Goal: Task Accomplishment & Management: Use online tool/utility

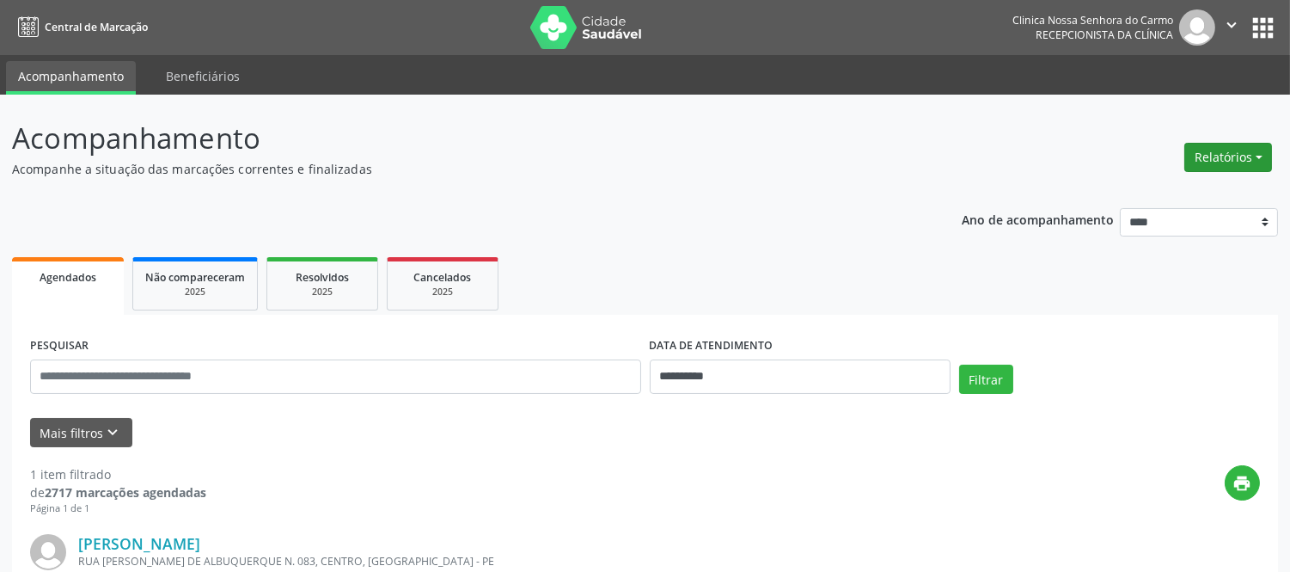
click at [1234, 157] on button "Relatórios" at bounding box center [1229, 157] width 88 height 29
click at [1180, 192] on link "Agendamentos" at bounding box center [1179, 193] width 185 height 24
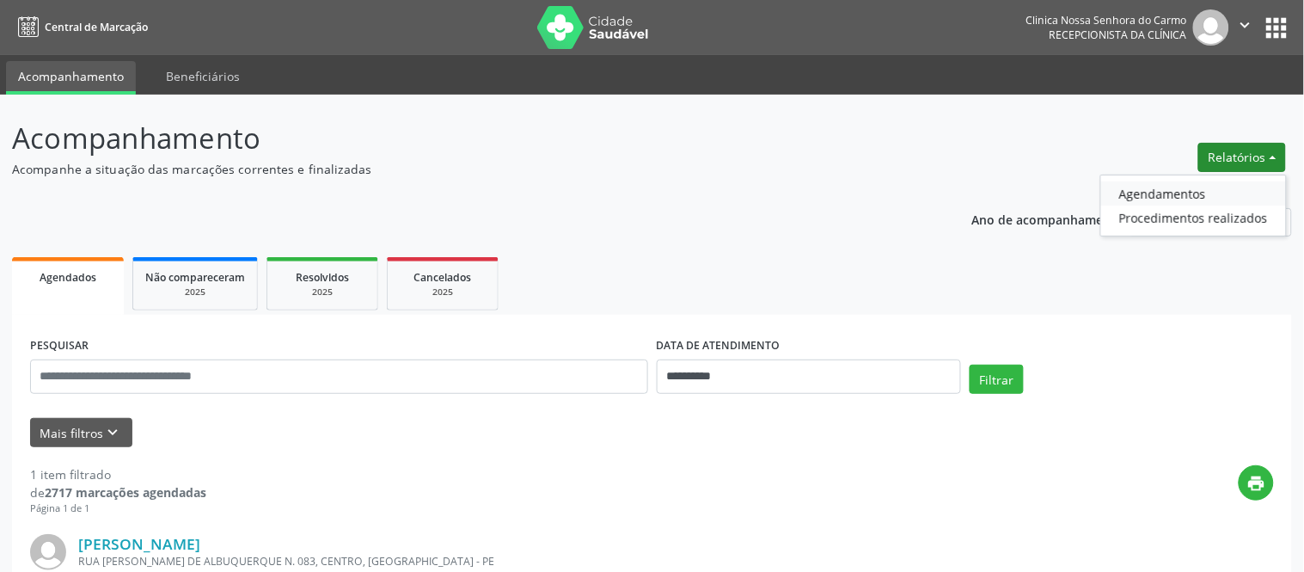
select select "*"
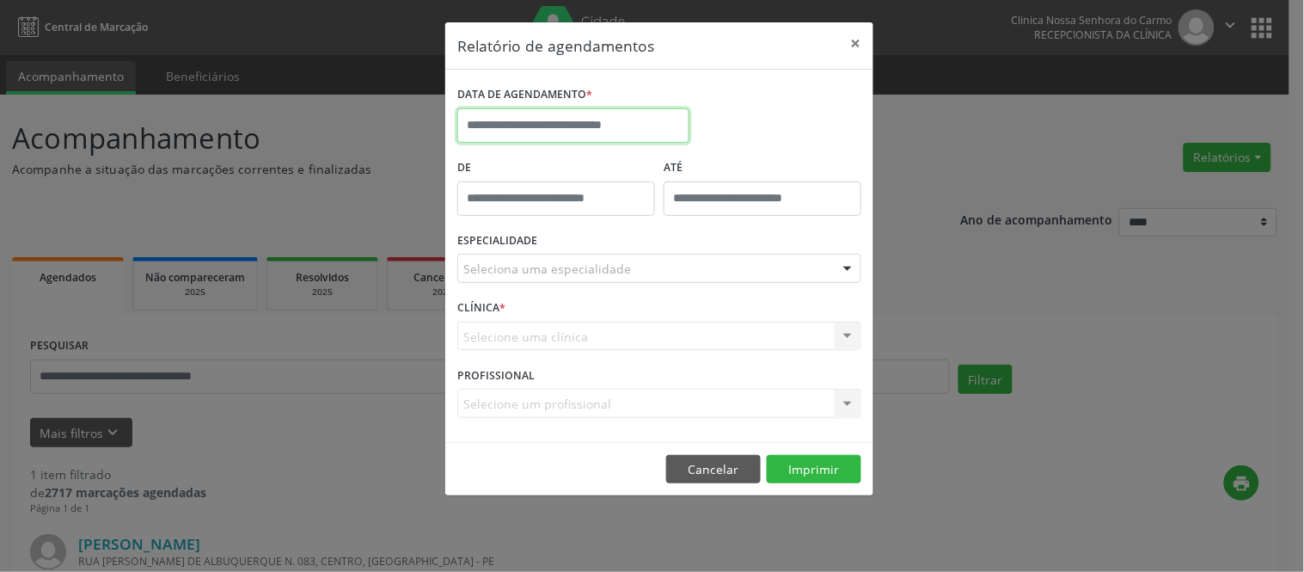
click at [542, 130] on input "text" at bounding box center [573, 125] width 232 height 34
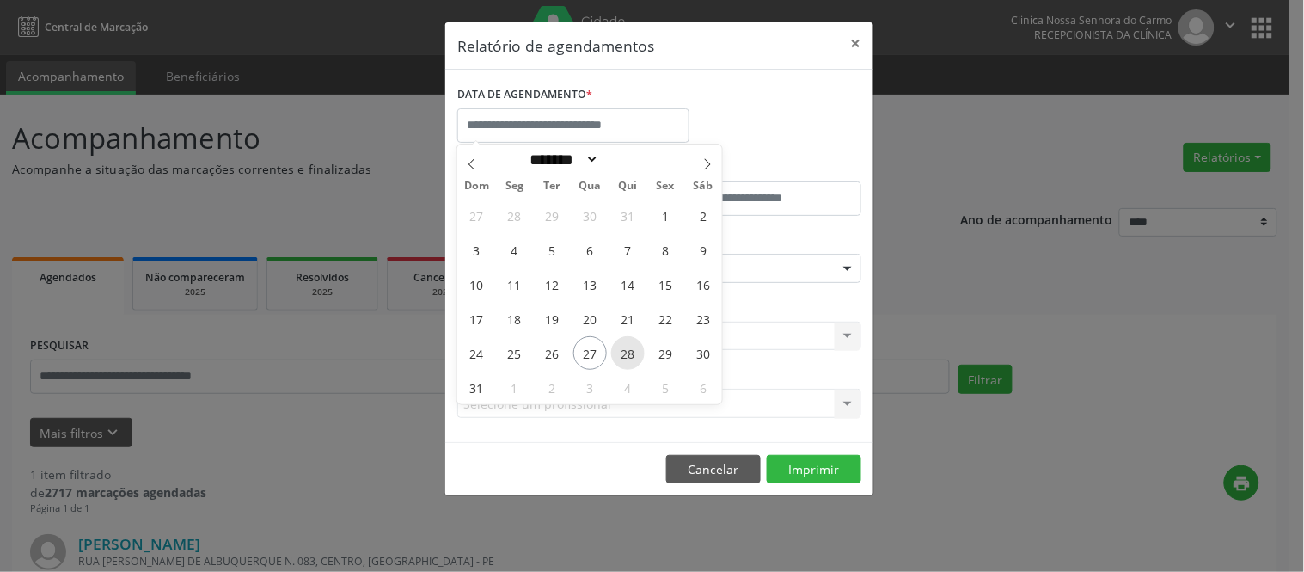
click at [633, 357] on span "28" at bounding box center [628, 353] width 34 height 34
type input "**********"
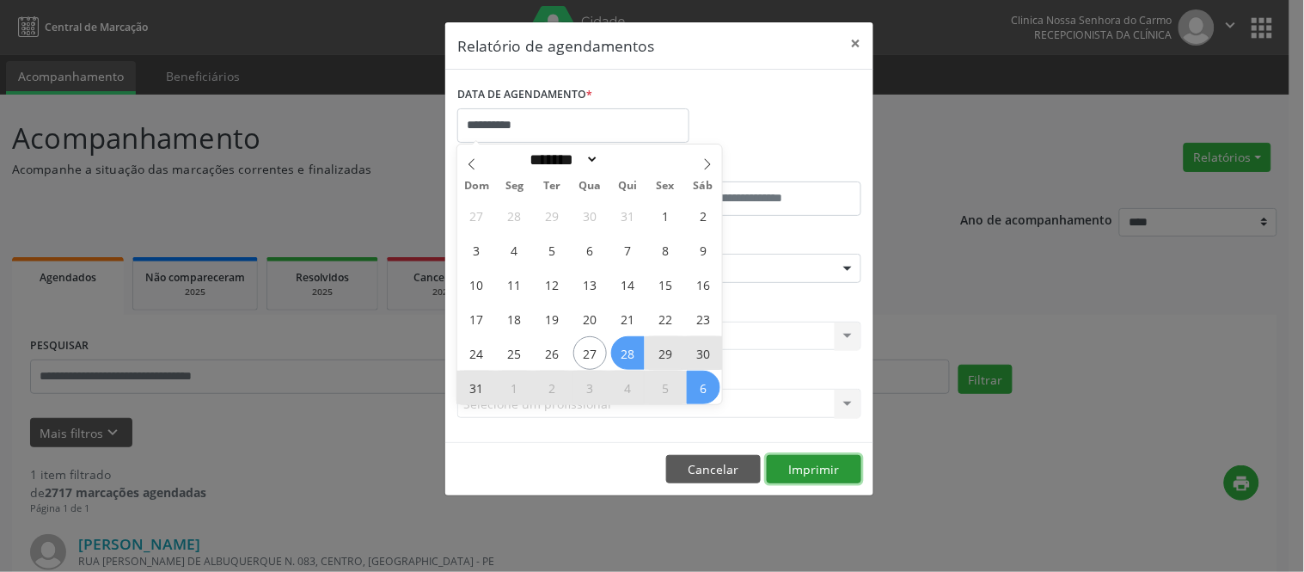
select select "*"
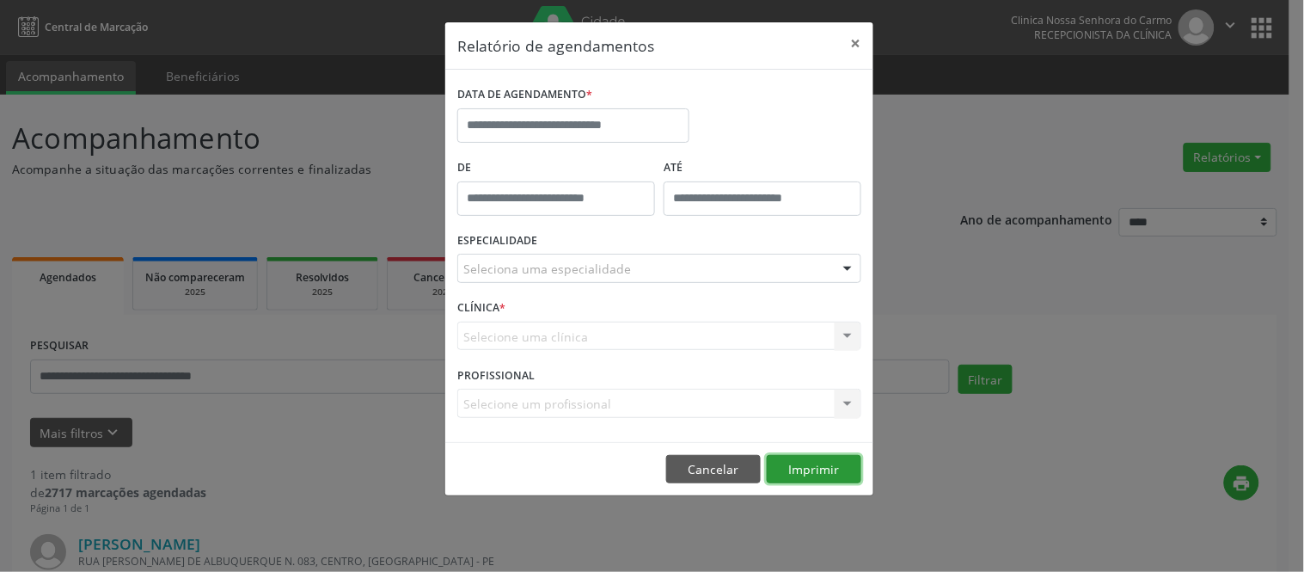
click at [834, 462] on button "Imprimir" at bounding box center [814, 469] width 95 height 29
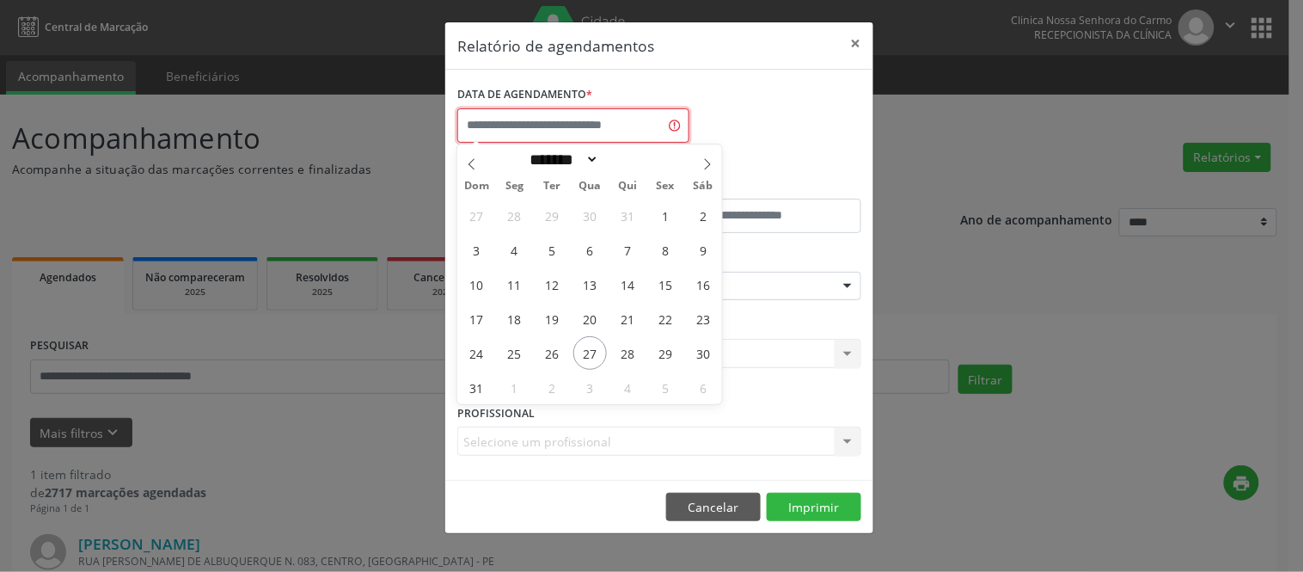
click at [517, 118] on input "text" at bounding box center [573, 125] width 232 height 34
click at [633, 352] on span "28" at bounding box center [628, 353] width 34 height 34
type input "**********"
click at [633, 352] on span "28" at bounding box center [628, 353] width 34 height 34
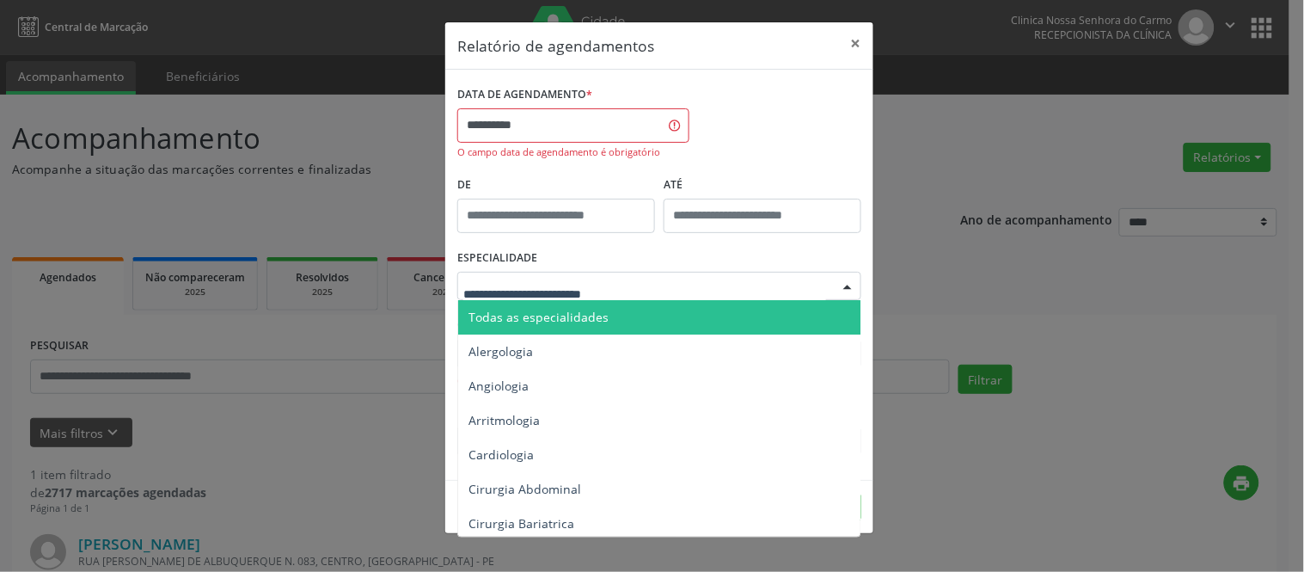
click at [519, 315] on span "Todas as especialidades" at bounding box center [538, 317] width 140 height 16
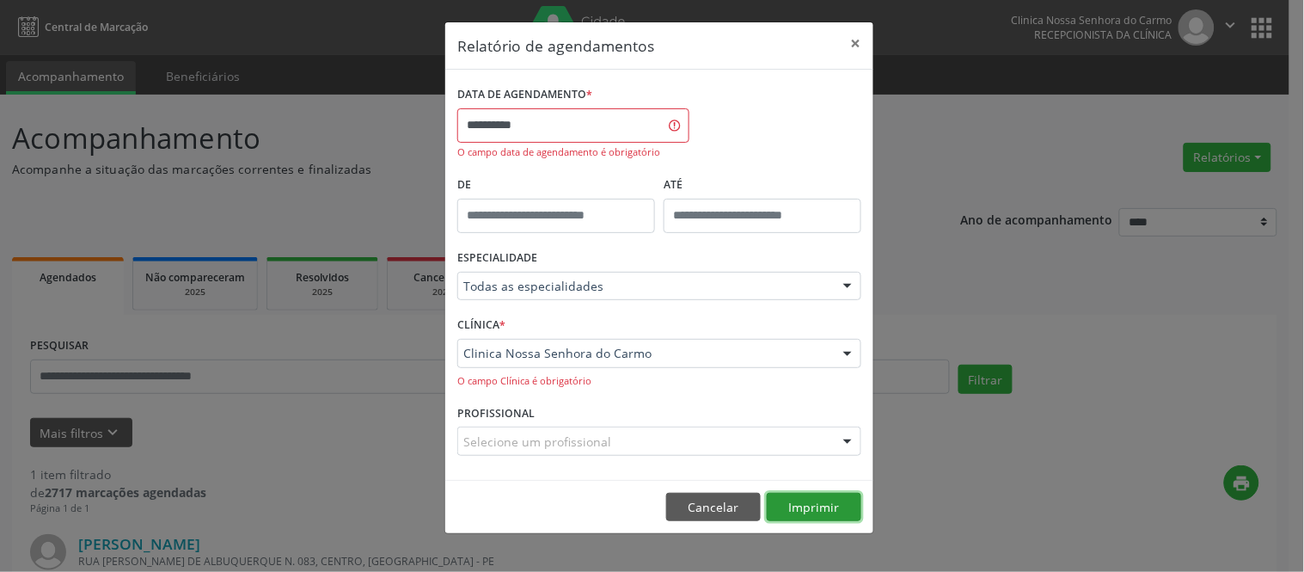
click at [803, 503] on button "Imprimir" at bounding box center [814, 507] width 95 height 29
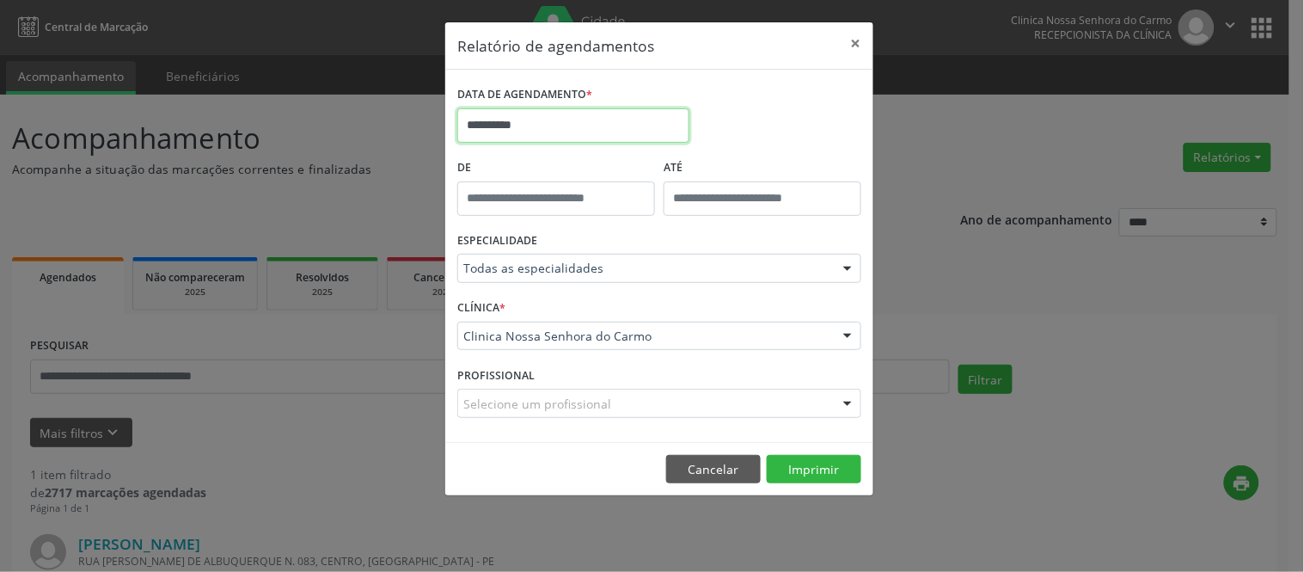
click at [560, 126] on input "**********" at bounding box center [573, 125] width 232 height 34
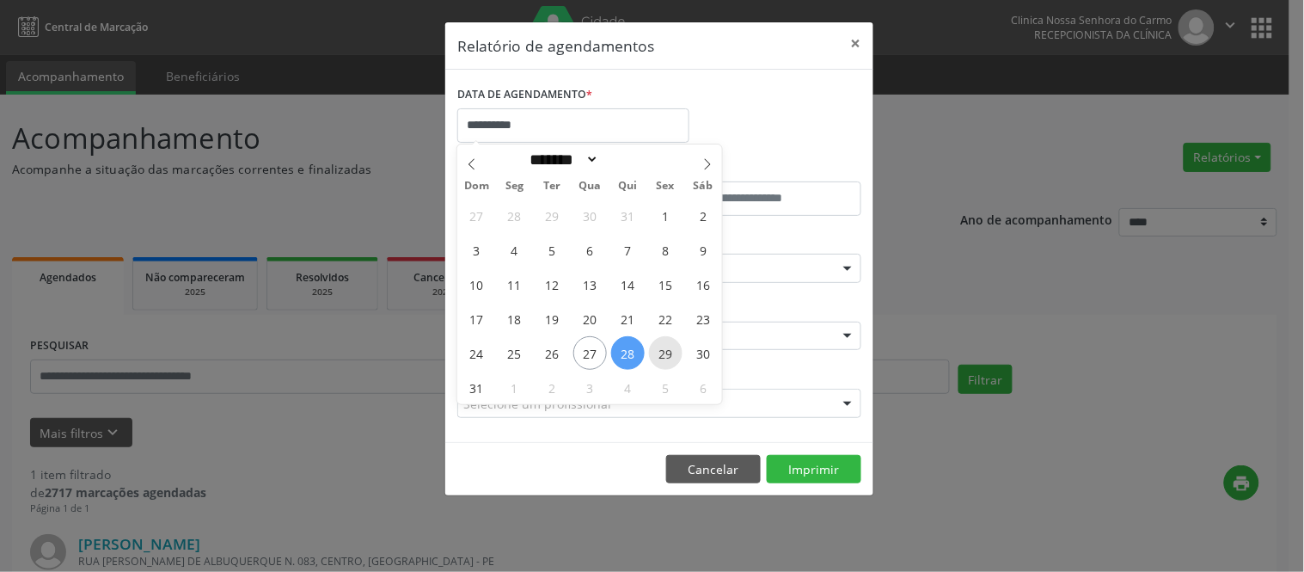
drag, startPoint x: 660, startPoint y: 347, endPoint x: 676, endPoint y: 342, distance: 17.1
click at [676, 342] on span "29" at bounding box center [666, 353] width 34 height 34
type input "**********"
click at [665, 345] on span "29" at bounding box center [666, 353] width 34 height 34
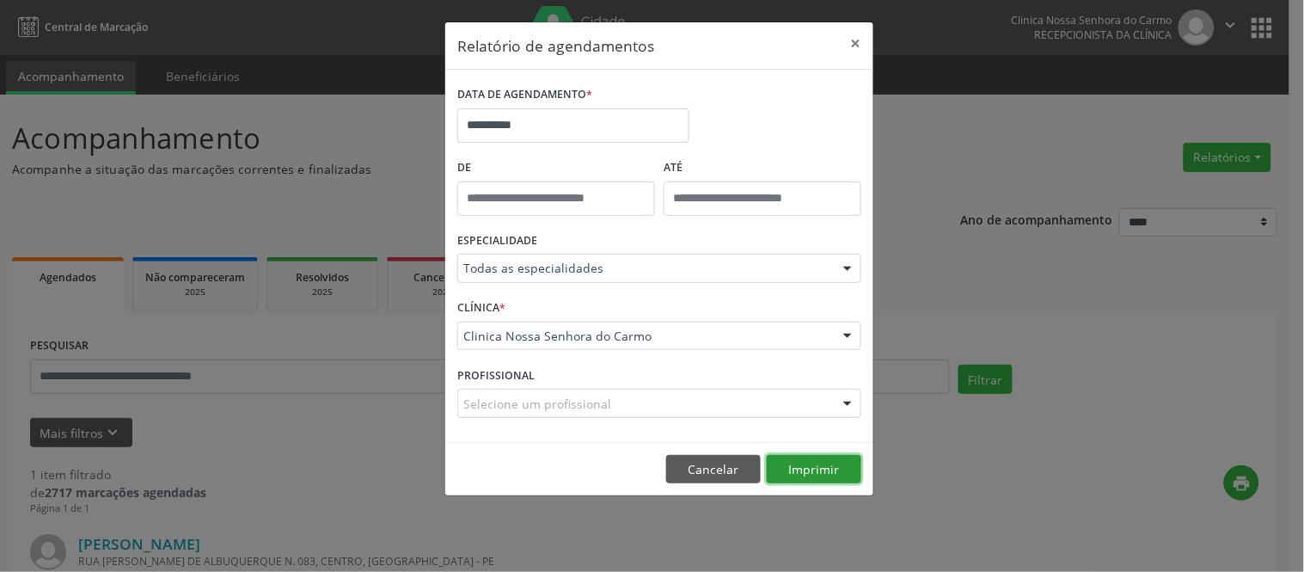
click at [796, 467] on button "Imprimir" at bounding box center [814, 469] width 95 height 29
click at [716, 474] on button "Cancelar" at bounding box center [713, 469] width 95 height 29
